Goal: Task Accomplishment & Management: Complete application form

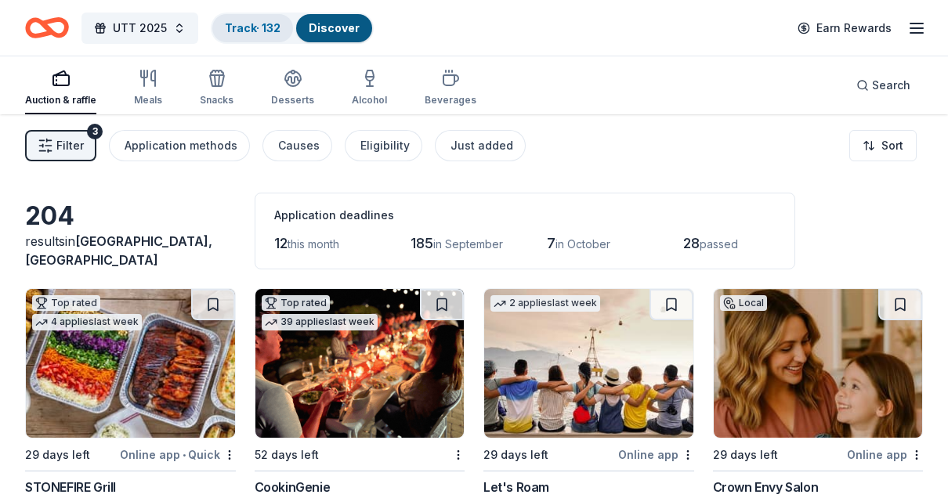
click at [251, 29] on link "Track · 132" at bounding box center [253, 27] width 56 height 13
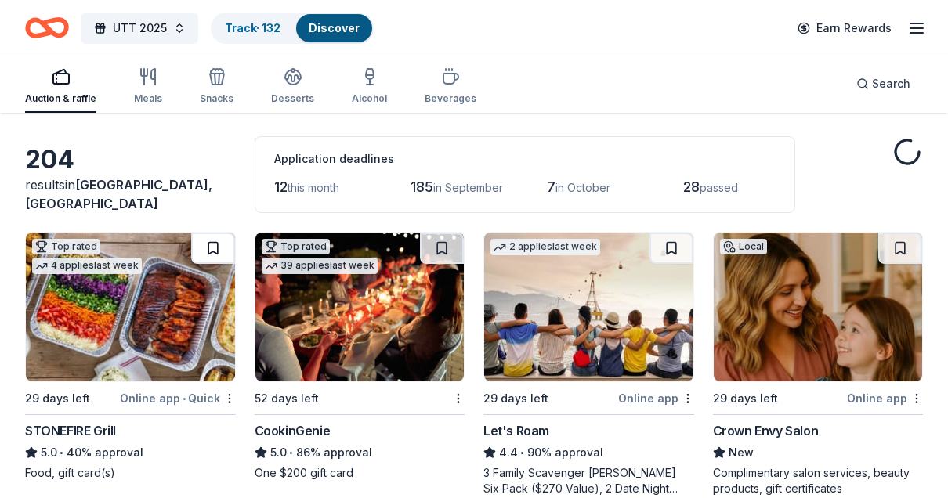
scroll to position [53, 0]
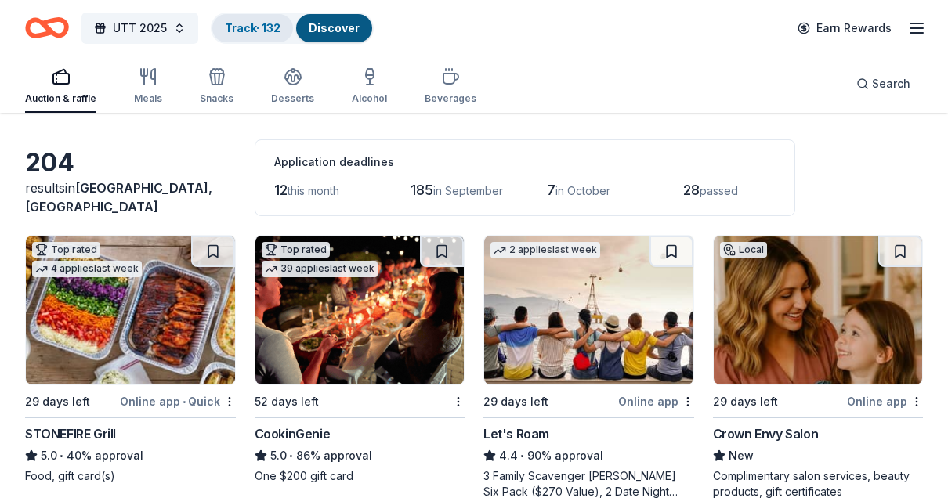
click at [253, 34] on link "Track · 132" at bounding box center [253, 27] width 56 height 13
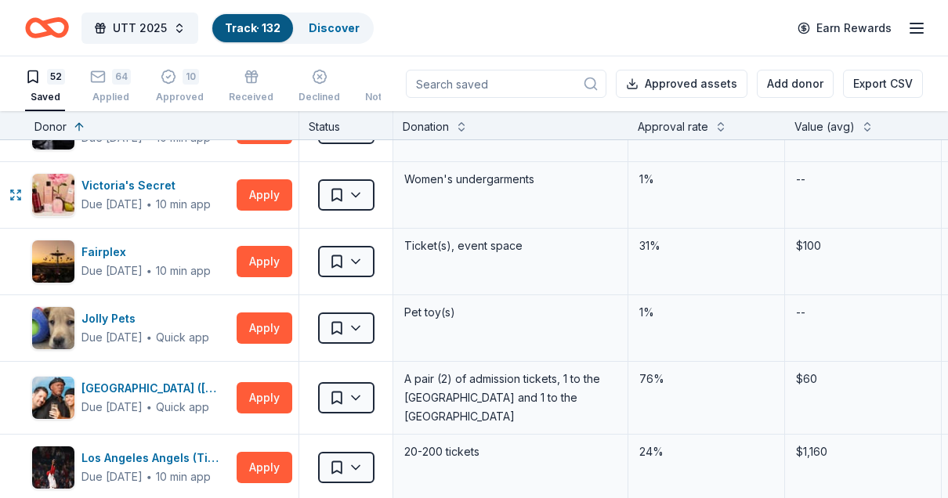
scroll to position [2345, 0]
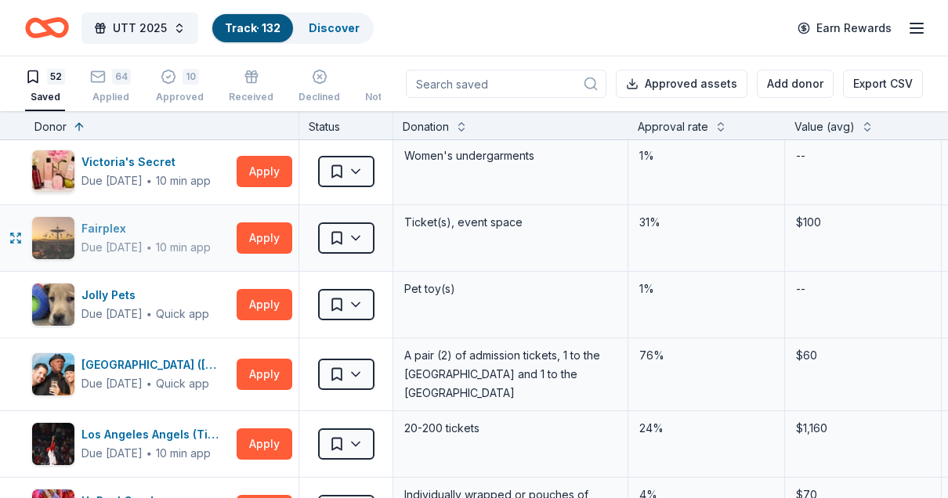
click at [109, 219] on div "Fairplex" at bounding box center [145, 228] width 129 height 19
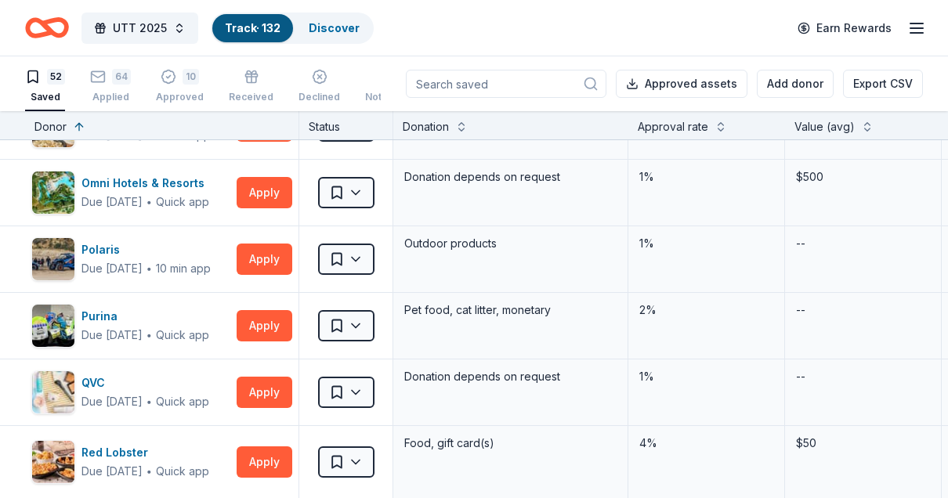
scroll to position [1466, 0]
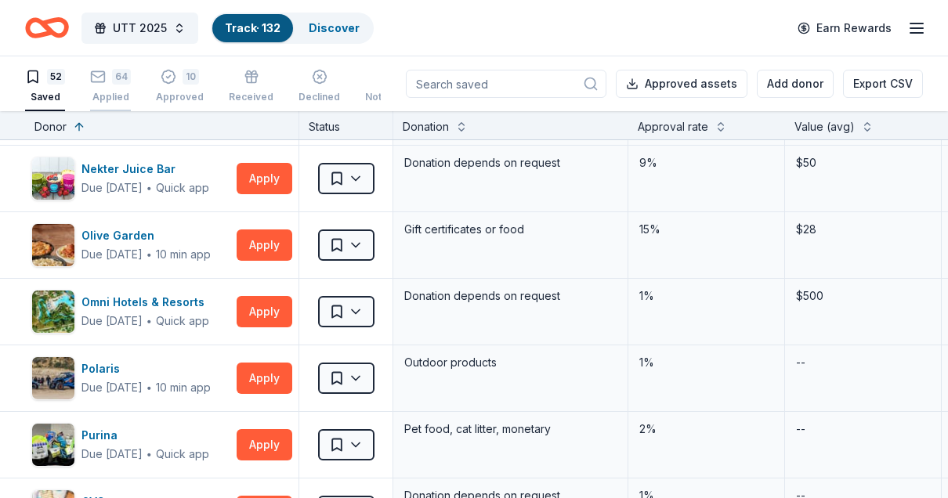
click at [109, 85] on div "64 Applied" at bounding box center [110, 86] width 41 height 34
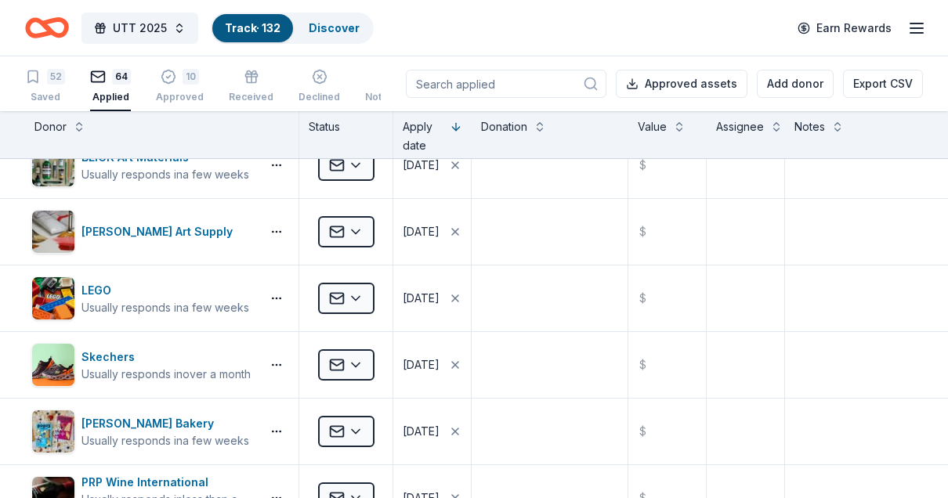
scroll to position [369, 0]
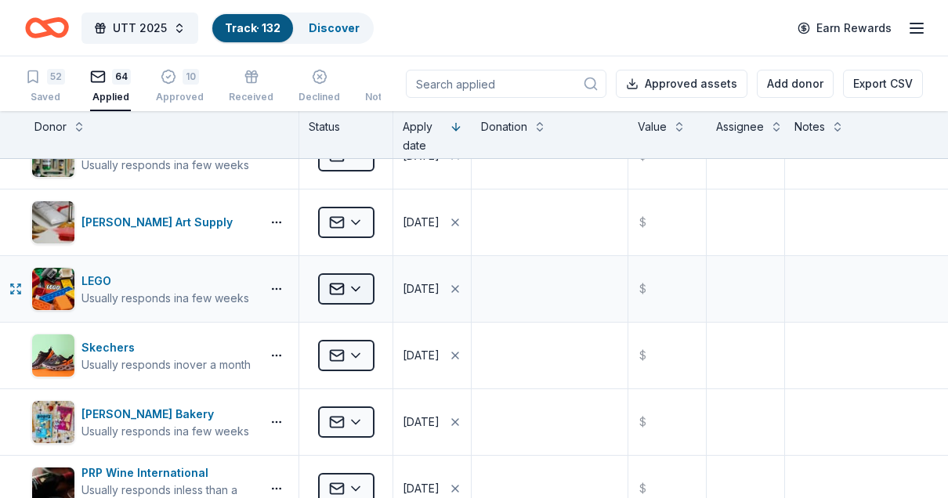
click at [348, 287] on html "UTT 2025 Track · 132 Discover Earn Rewards 52 Saved 64 Applied 10 Approved Rece…" at bounding box center [474, 249] width 948 height 498
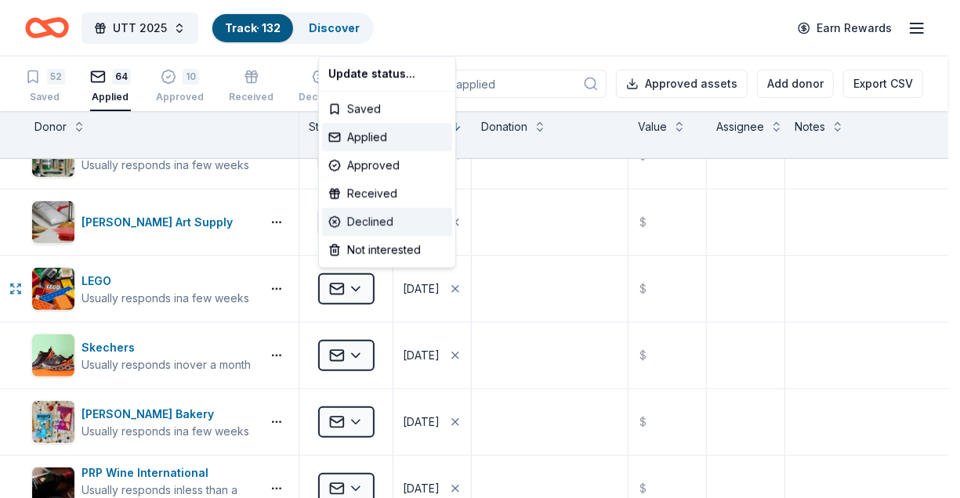
click at [378, 214] on div "Declined" at bounding box center [387, 222] width 130 height 28
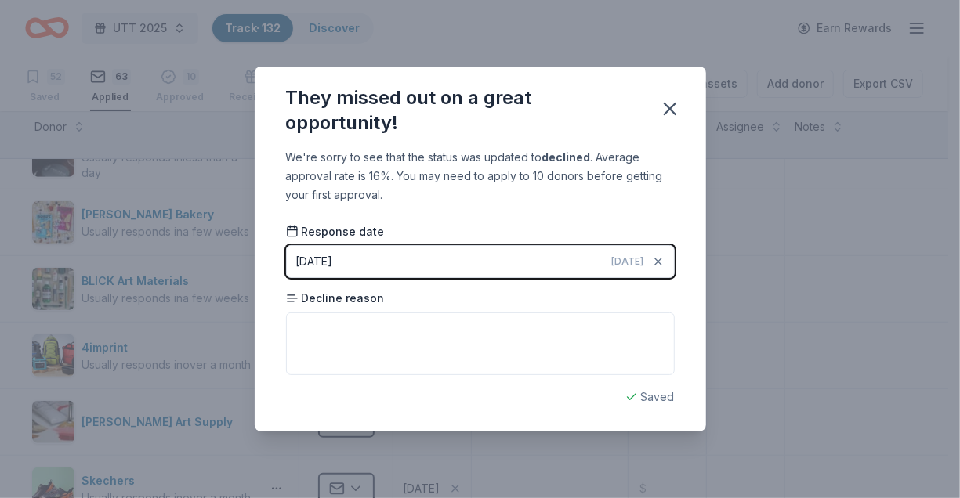
click at [212, 313] on div "They missed out on a great opportunity! We're sorry to see that the status was …" at bounding box center [480, 249] width 960 height 498
click at [674, 114] on icon "button" at bounding box center [669, 108] width 11 height 11
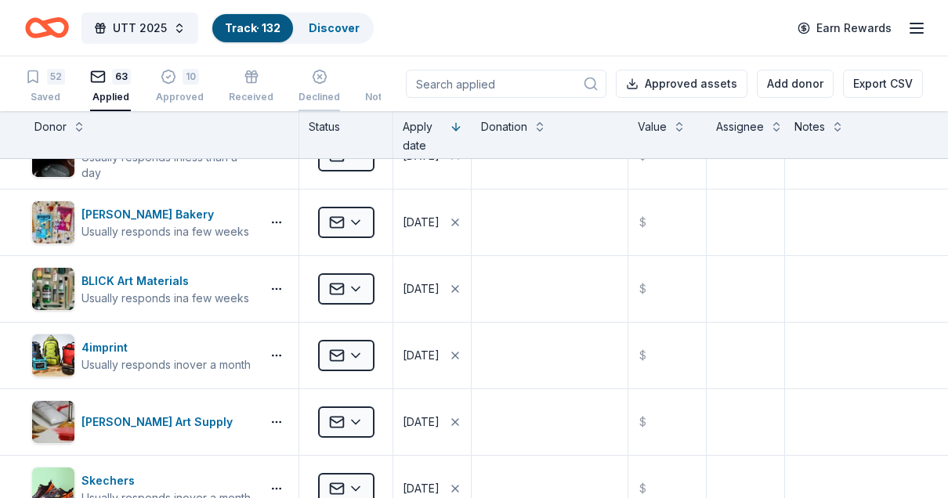
click at [319, 86] on div "Declined" at bounding box center [319, 77] width 42 height 34
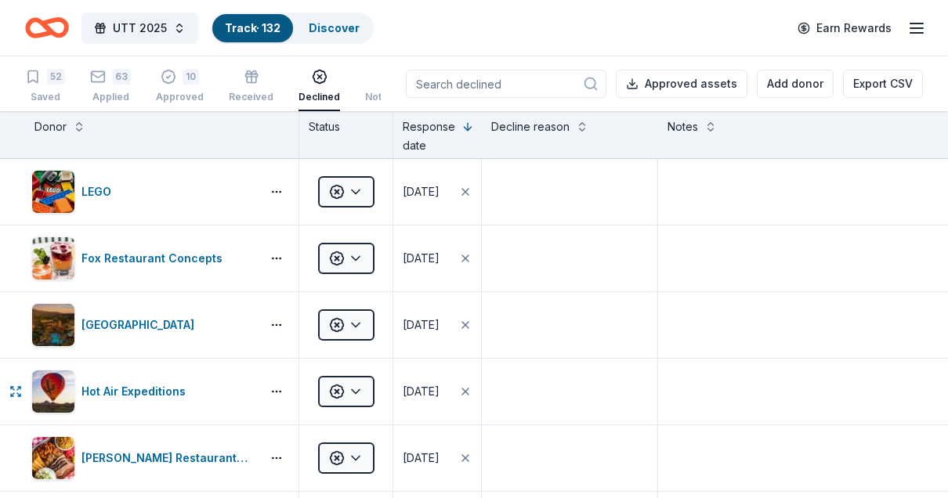
scroll to position [1, 0]
click at [248, 75] on icon "button" at bounding box center [252, 77] width 16 height 16
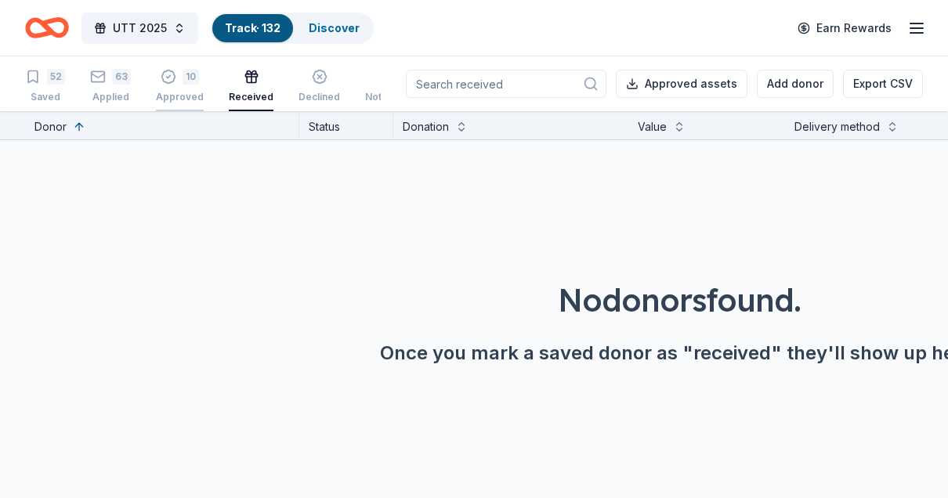
click at [160, 85] on div "10 Approved" at bounding box center [180, 86] width 48 height 34
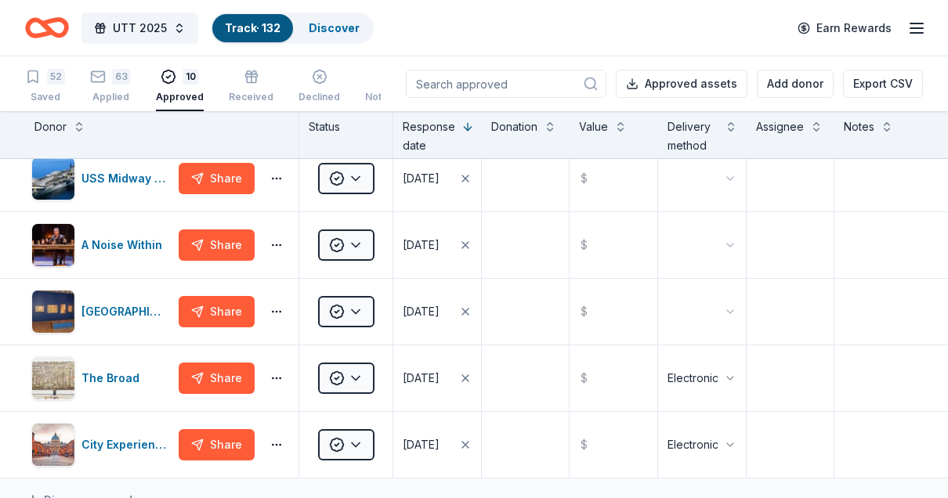
scroll to position [380, 0]
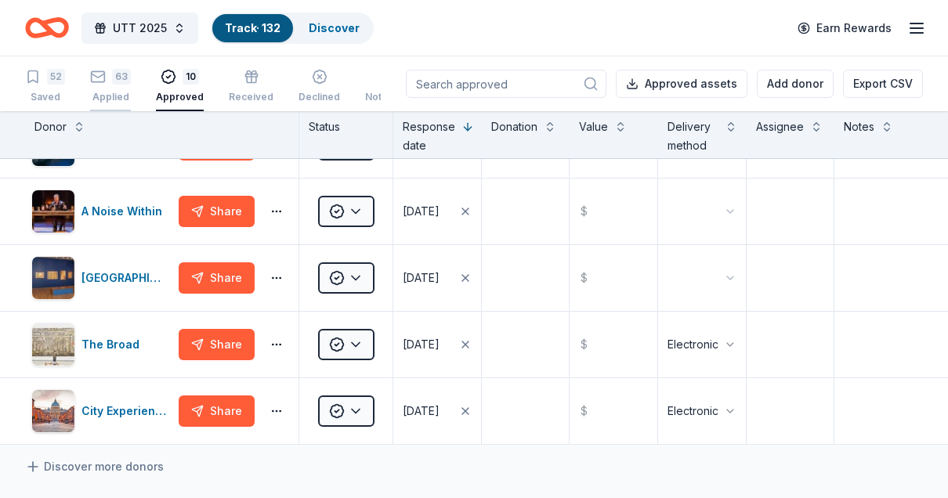
click at [99, 91] on div "Applied" at bounding box center [110, 97] width 41 height 13
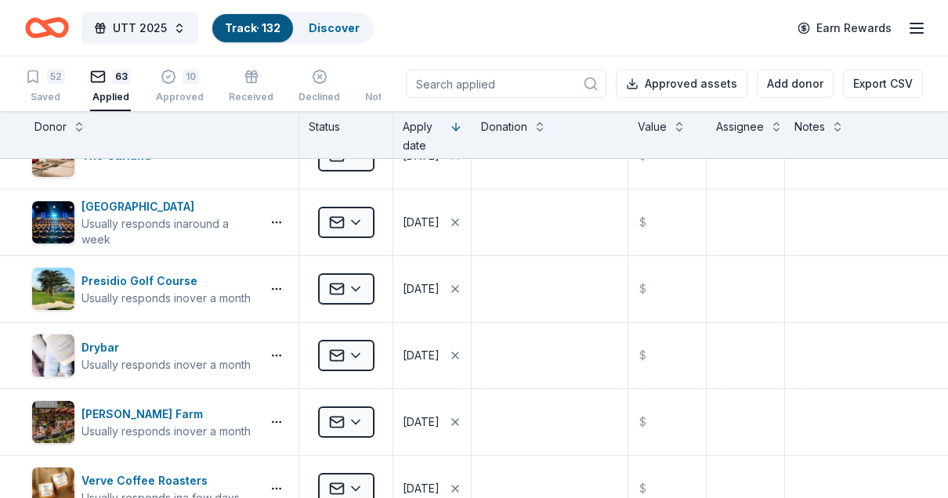
scroll to position [2087, 0]
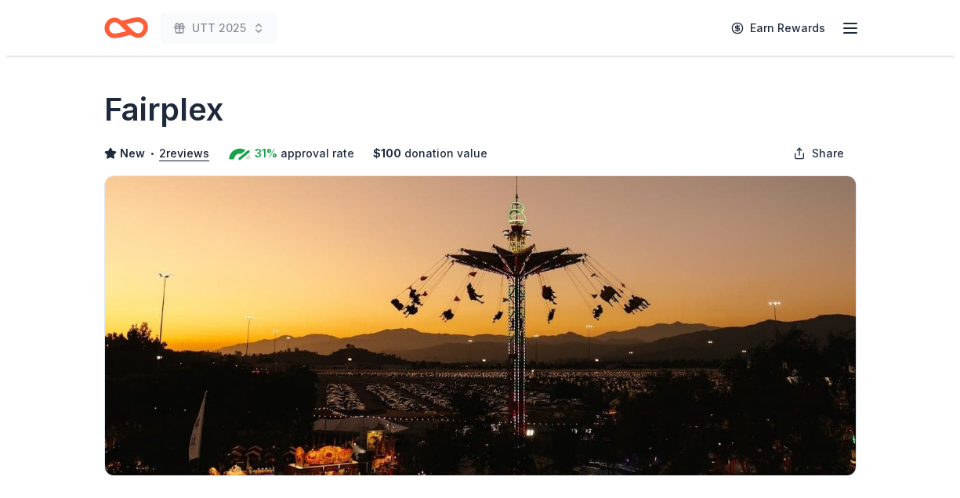
scroll to position [331, 0]
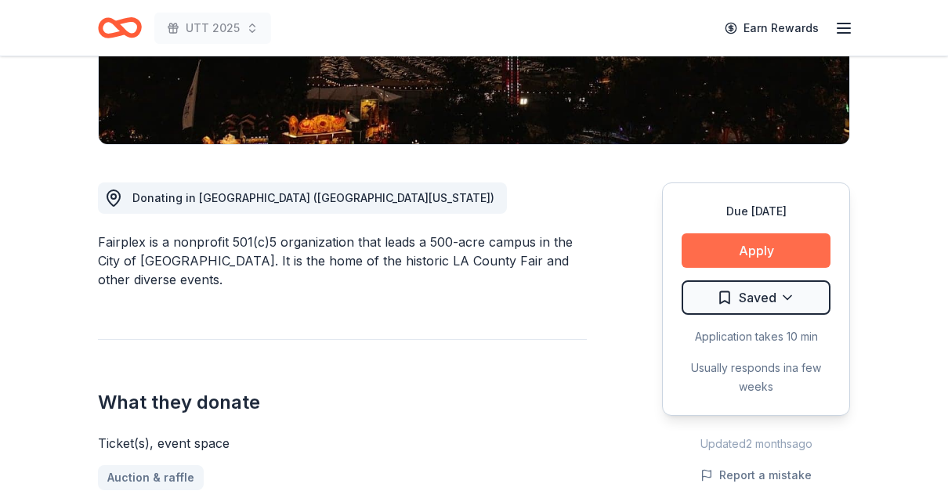
click at [734, 252] on button "Apply" at bounding box center [756, 250] width 149 height 34
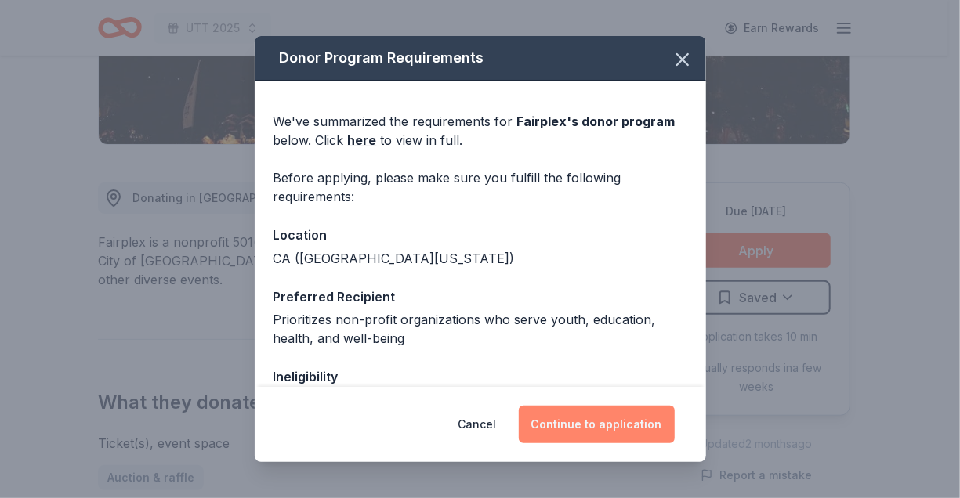
click at [638, 431] on button "Continue to application" at bounding box center [597, 425] width 156 height 38
